Goal: Information Seeking & Learning: Learn about a topic

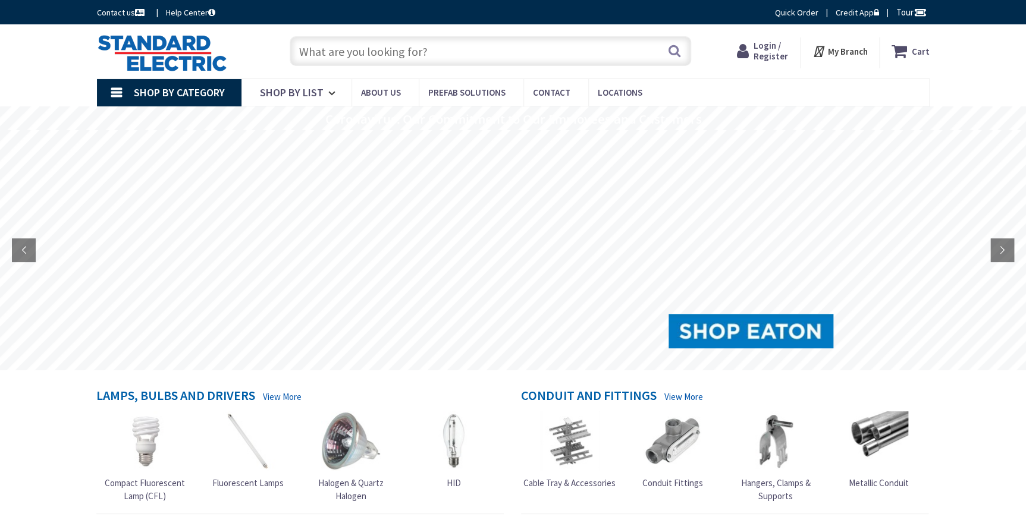
click at [769, 52] on span "Login / Register" at bounding box center [771, 51] width 34 height 22
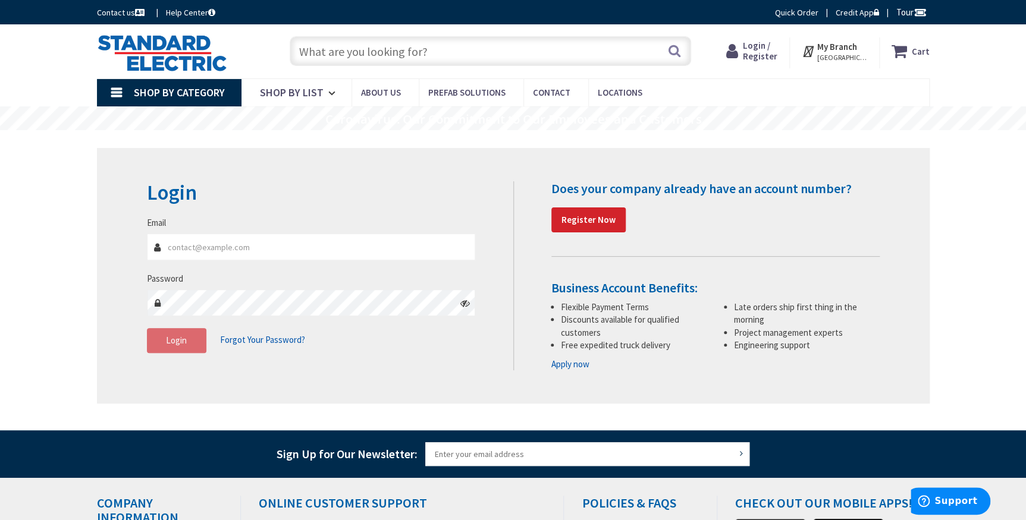
type input "[PERSON_NAME][EMAIL_ADDRESS][PERSON_NAME][DOMAIN_NAME]"
click at [184, 343] on span "Login" at bounding box center [176, 340] width 21 height 11
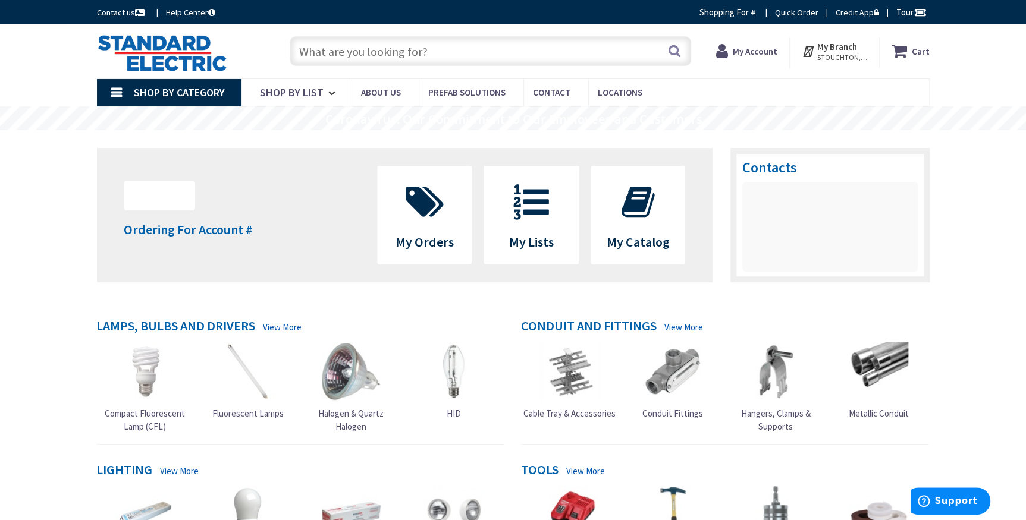
click at [357, 56] on input "text" at bounding box center [490, 51] width 401 height 30
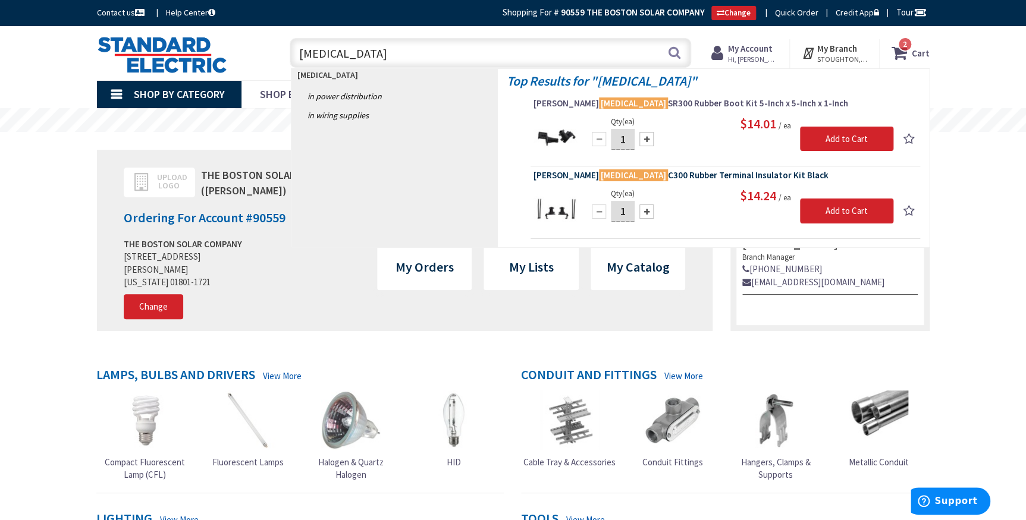
type input "tic"
click at [639, 173] on span "Eaton TIC C300 Rubber Terminal Insulator Kit Black" at bounding box center [726, 176] width 384 height 12
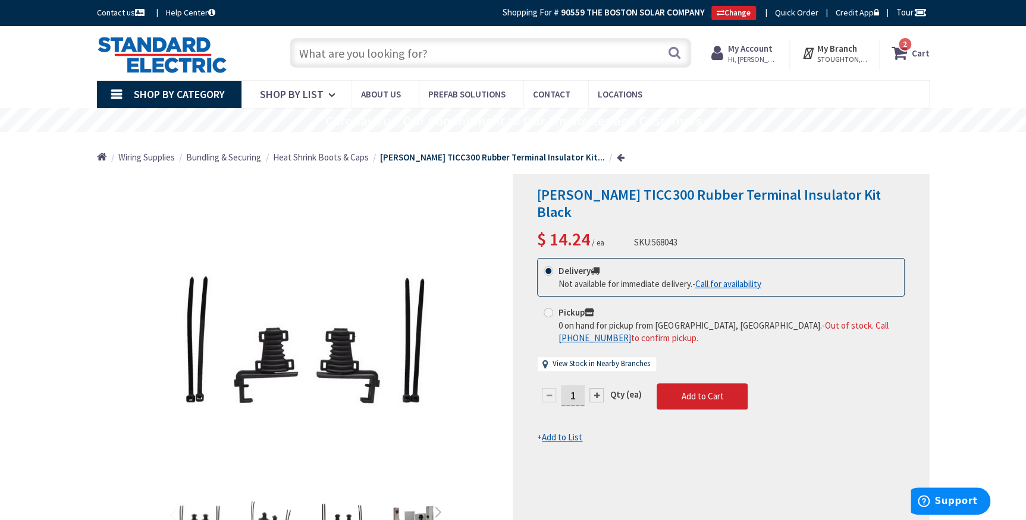
click at [346, 51] on input "text" at bounding box center [490, 53] width 401 height 30
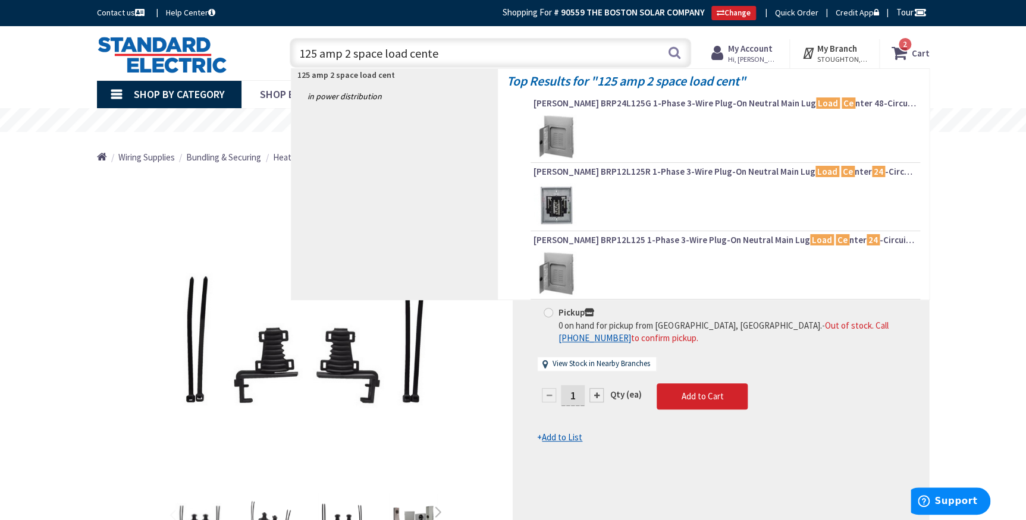
type input "125 amp 2 space load center"
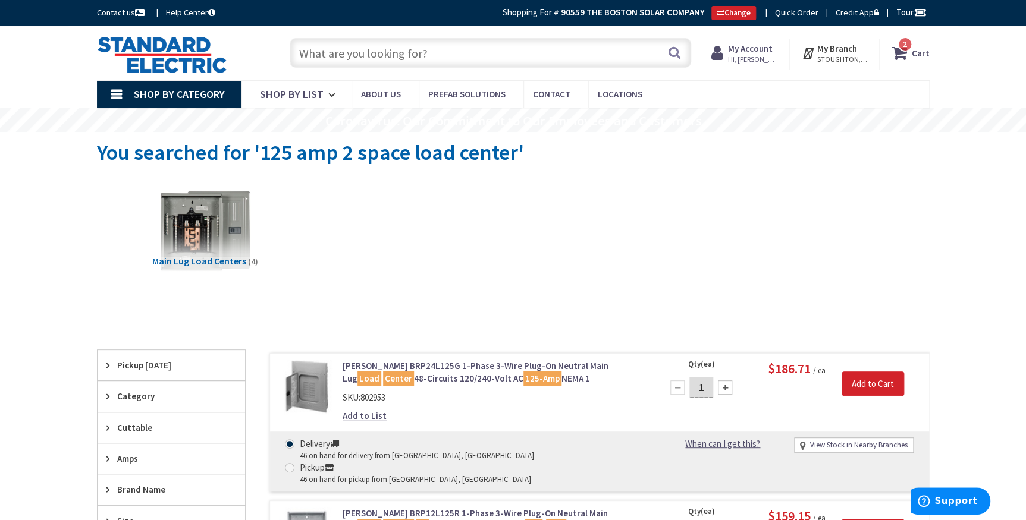
click at [361, 51] on input "text" at bounding box center [490, 53] width 401 height 30
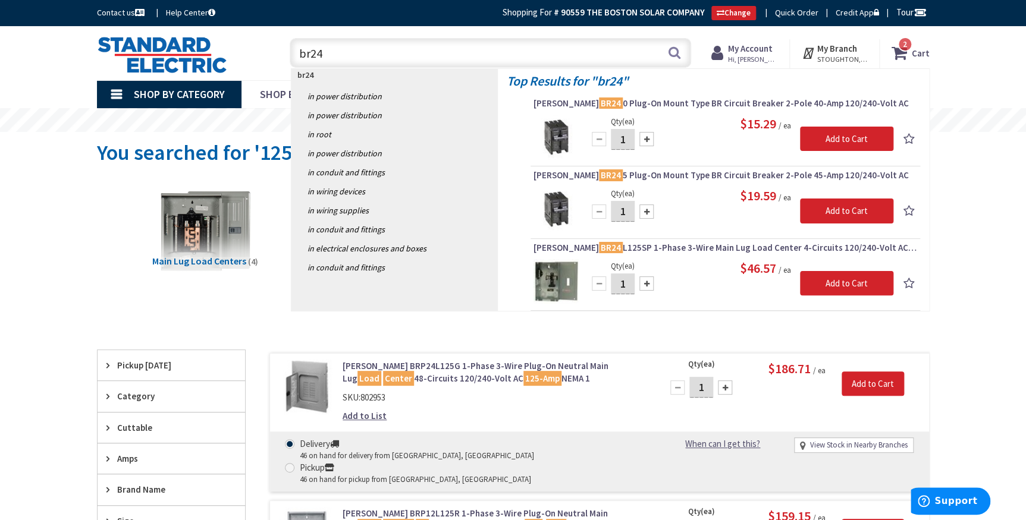
type input "br24"
click at [565, 258] on form "Eaton BR24 L125SP 1-Phase 3-Wire Main Lug Load Center 4-Circuits 120/240-Volt A…" at bounding box center [726, 273] width 384 height 62
click at [565, 258] on div "Eaton BR24 L125SP 1-Phase 3-Wire Main Lug Load Center 4-Circuits 120/240-Volt A…" at bounding box center [726, 250] width 384 height 17
click at [647, 246] on span "Eaton BR24 L125SP 1-Phase 3-Wire Main Lug Load Center 4-Circuits 120/240-Volt A…" at bounding box center [726, 248] width 384 height 12
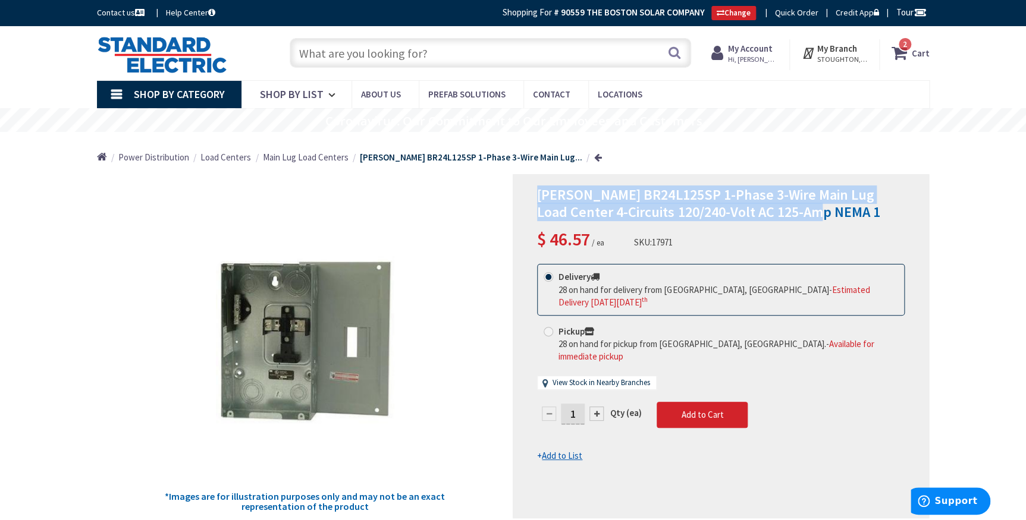
drag, startPoint x: 535, startPoint y: 196, endPoint x: 802, endPoint y: 212, distance: 267.6
click at [802, 212] on div "[PERSON_NAME] BR24L125SP 1-Phase 3-Wire Main Lug Load Center 4-Circuits 120/240…" at bounding box center [721, 346] width 416 height 344
drag, startPoint x: 802, startPoint y: 212, endPoint x: 715, endPoint y: 199, distance: 88.4
copy span "[PERSON_NAME] BR24L125SP 1-Phase 3-Wire Main Lug Load Center 4-Circuits 120/240…"
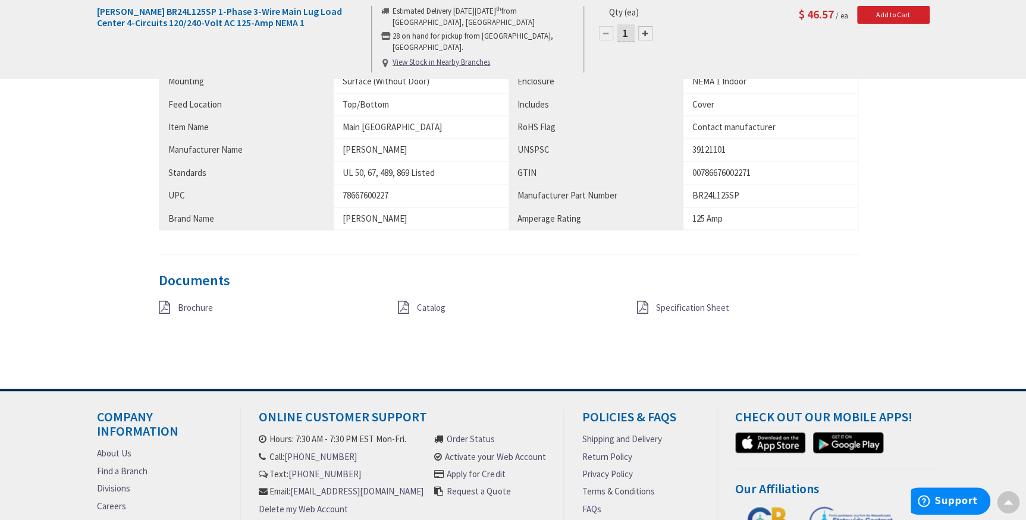
scroll to position [865, 0]
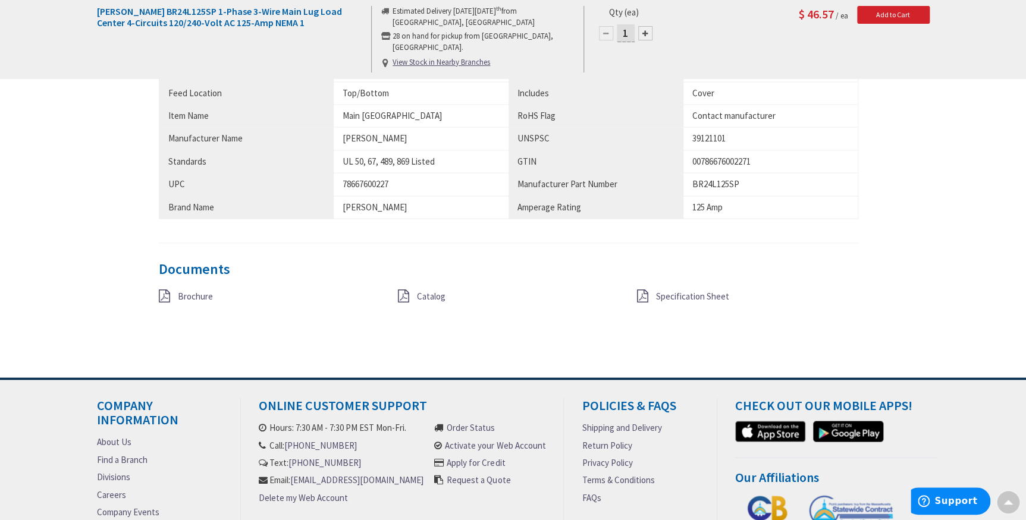
click at [672, 296] on span "Specification Sheet" at bounding box center [692, 295] width 73 height 11
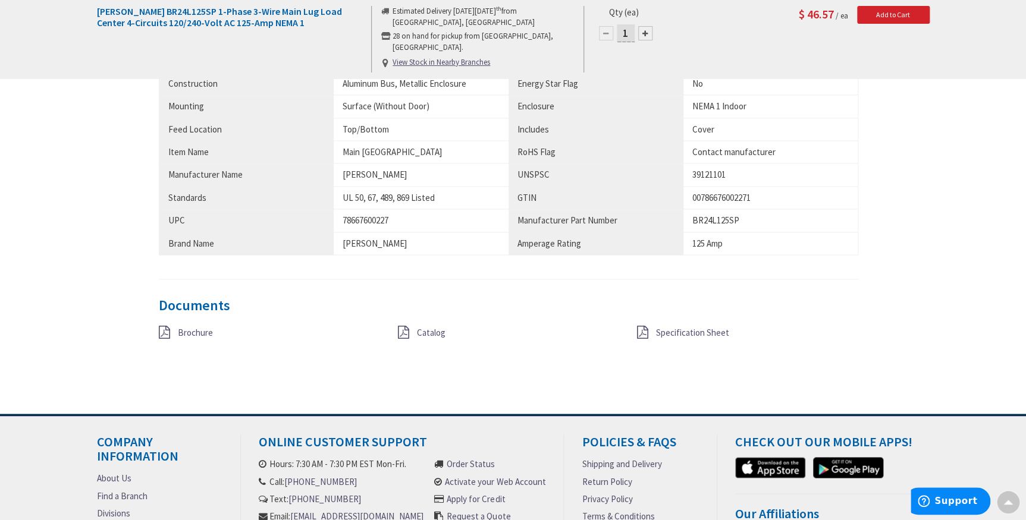
scroll to position [864, 0]
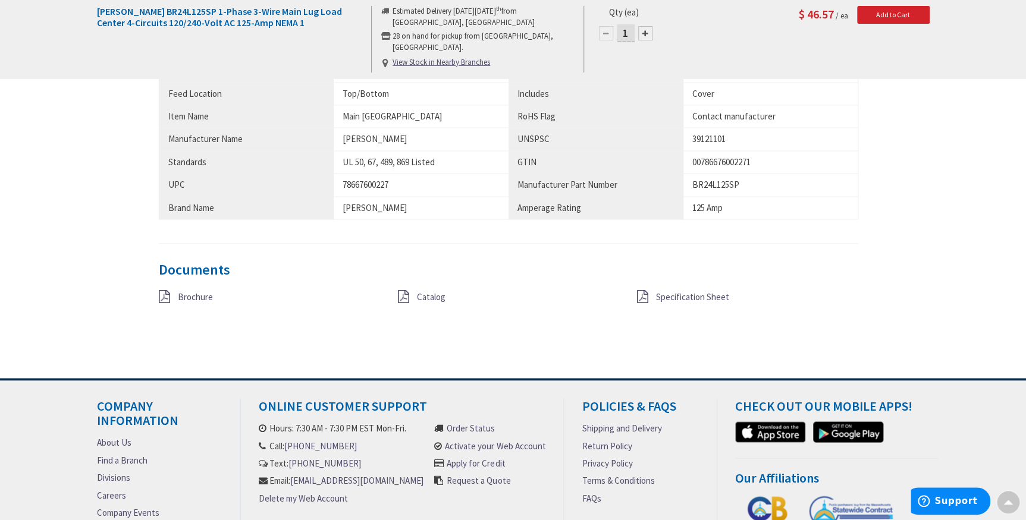
click at [186, 294] on span "Brochure" at bounding box center [195, 296] width 35 height 11
click at [425, 294] on span "Catalog" at bounding box center [431, 296] width 29 height 11
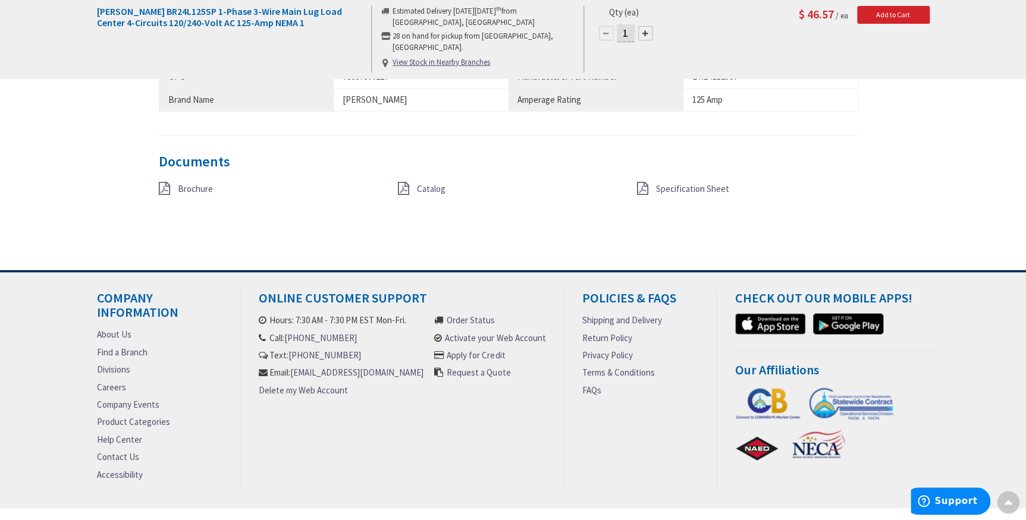
click at [674, 189] on span "Specification Sheet" at bounding box center [692, 188] width 73 height 11
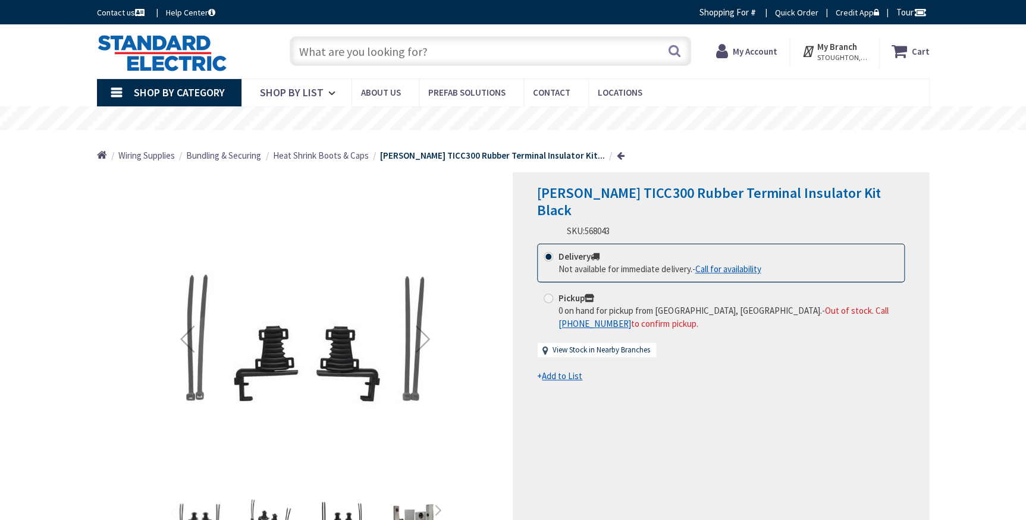
scroll to position [758, 0]
